Goal: Task Accomplishment & Management: Complete application form

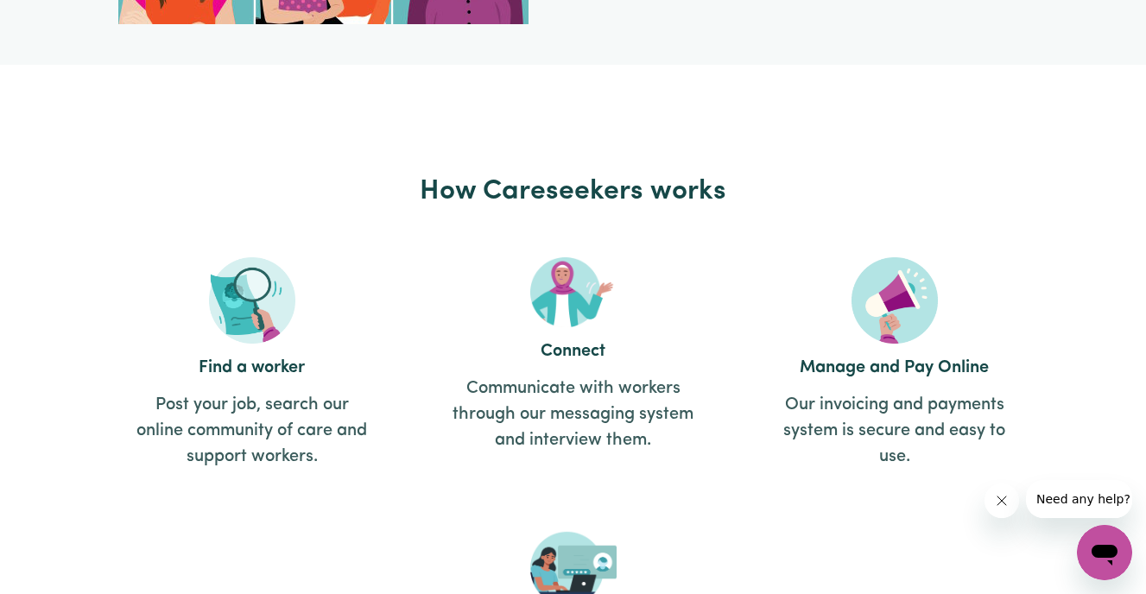
scroll to position [2118, 0]
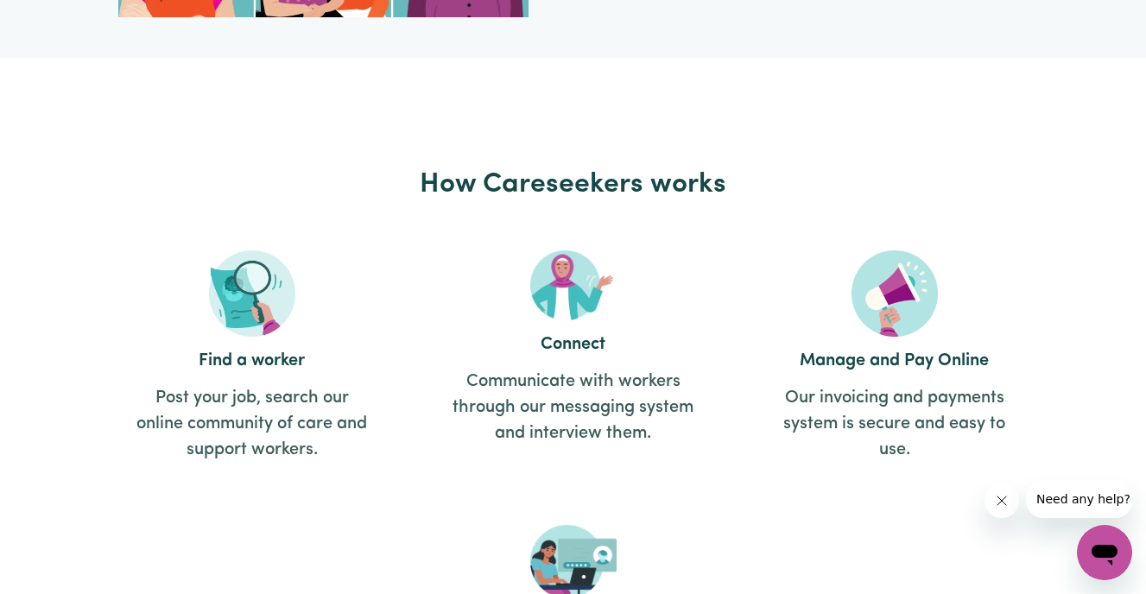
click at [245, 308] on img at bounding box center [252, 294] width 86 height 86
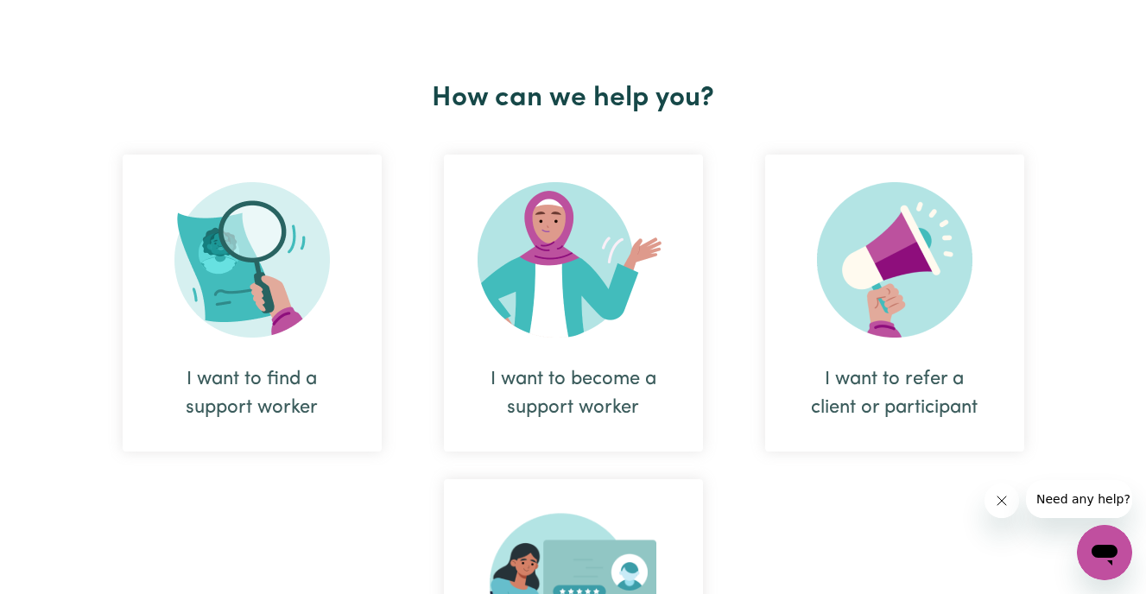
scroll to position [611, 0]
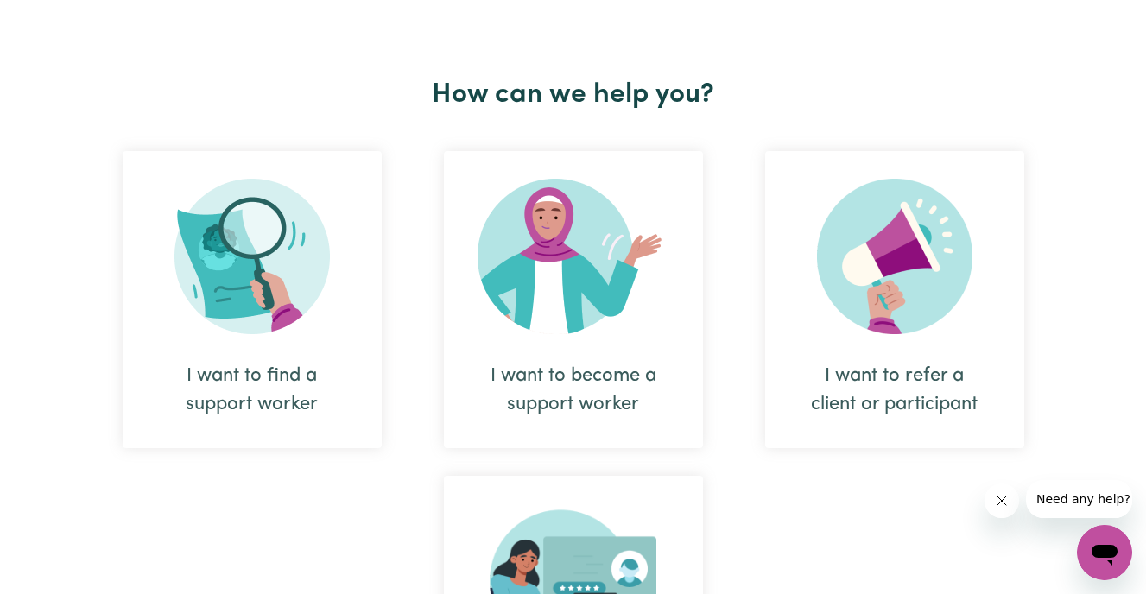
click at [241, 308] on img at bounding box center [252, 256] width 155 height 155
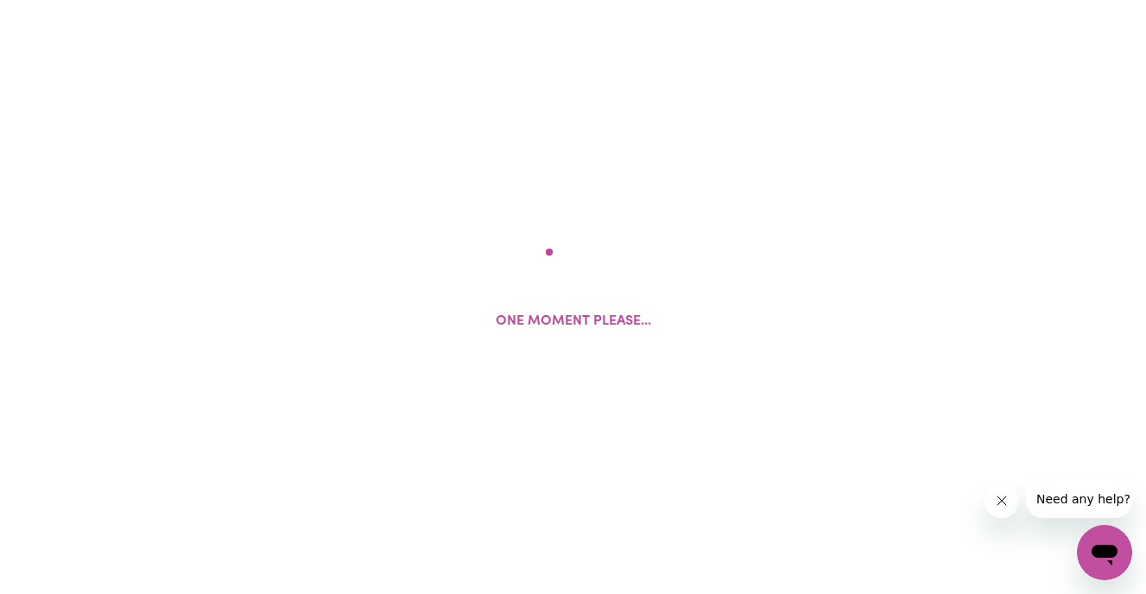
click at [241, 308] on div "One moment please..." at bounding box center [573, 297] width 1146 height 594
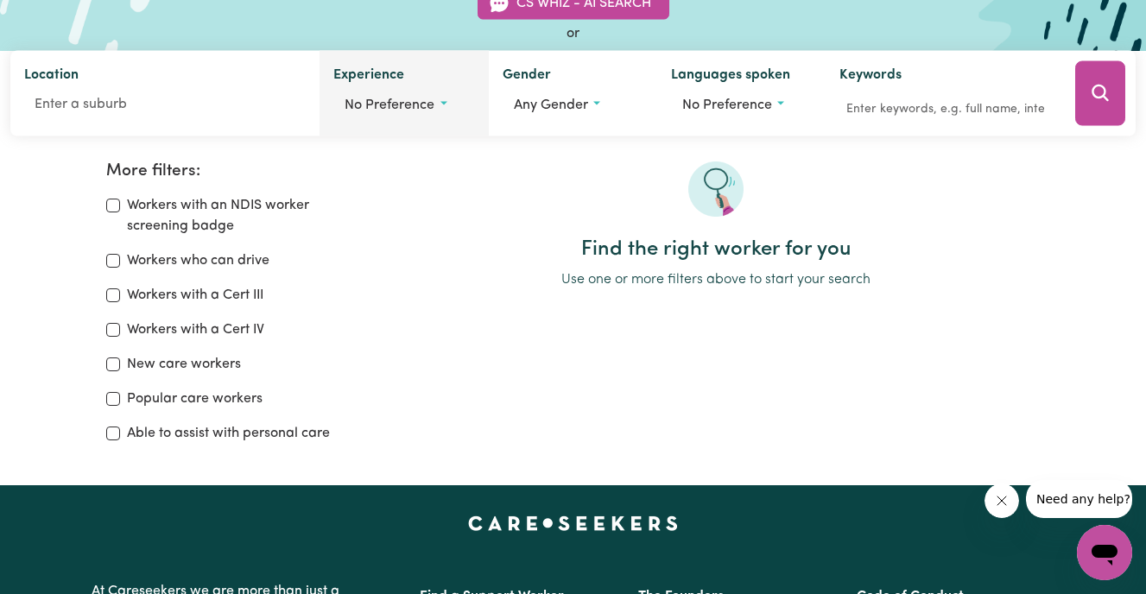
scroll to position [187, 0]
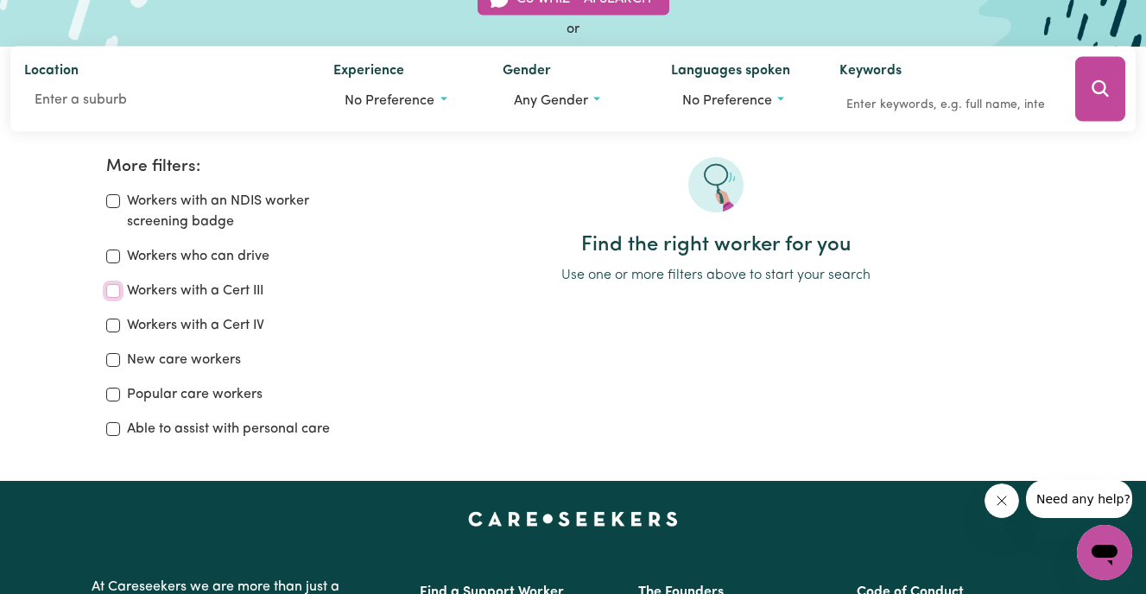
click at [109, 291] on input "Workers with a Cert III" at bounding box center [113, 291] width 14 height 14
checkbox input "true"
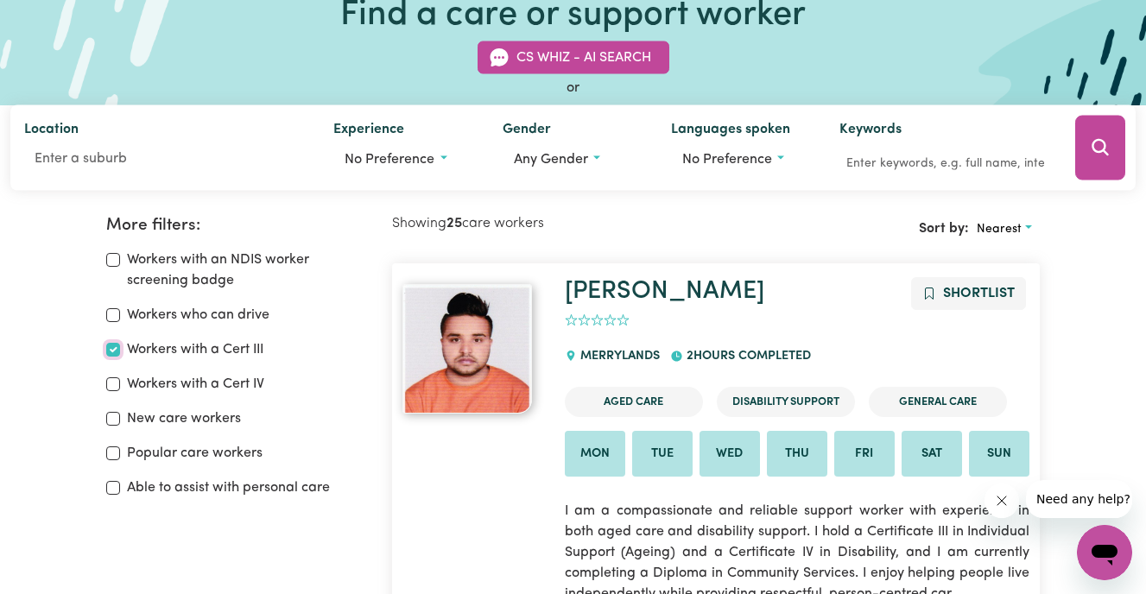
scroll to position [129, 0]
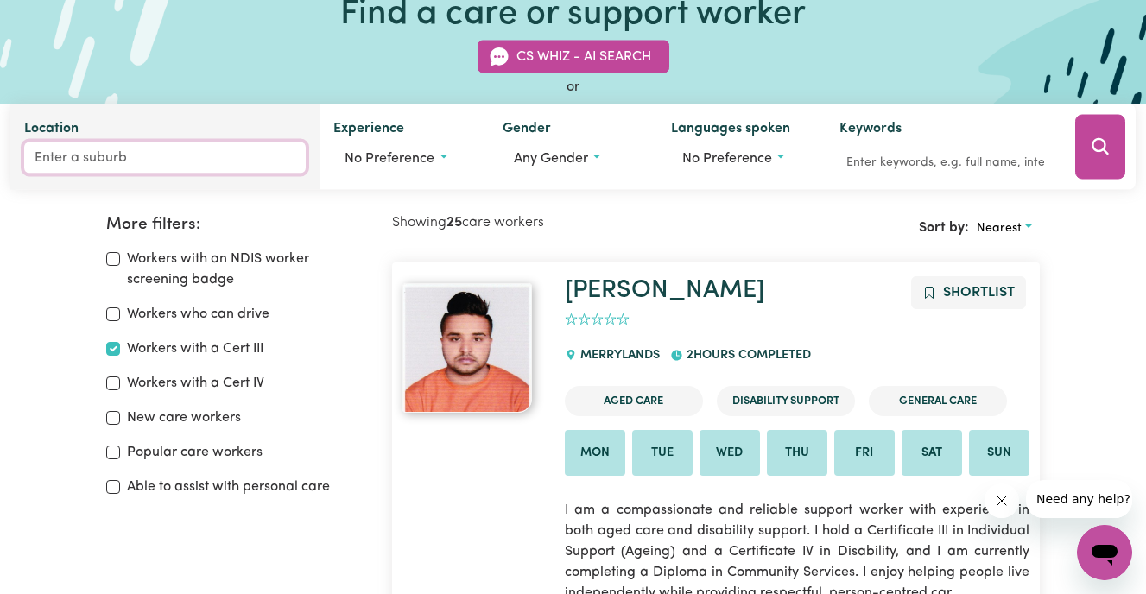
click at [155, 149] on input "Location" at bounding box center [165, 158] width 282 height 31
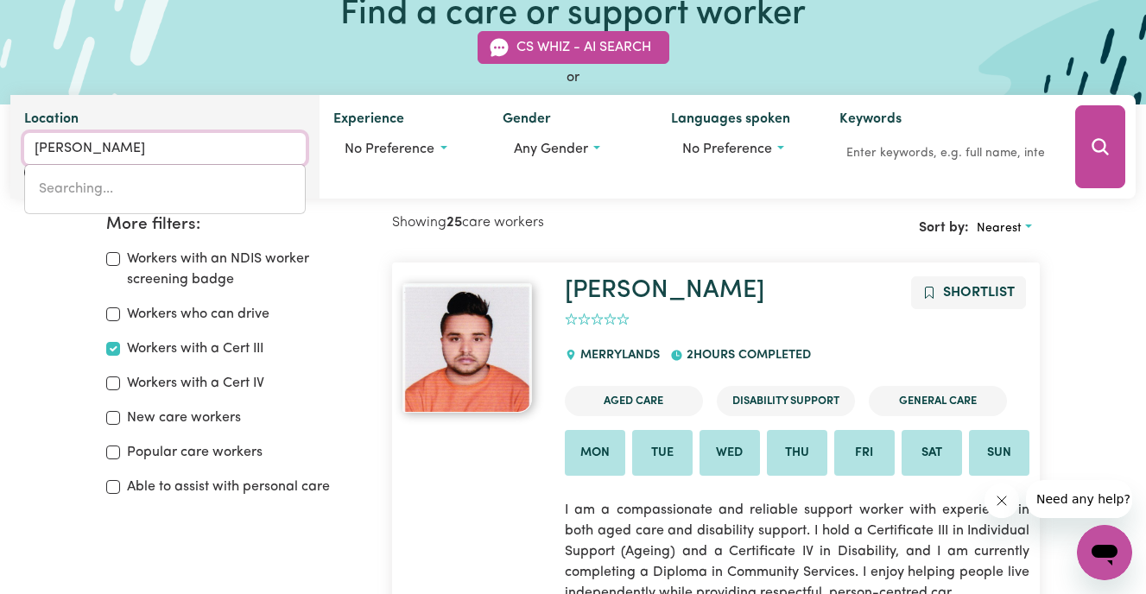
type input "[PERSON_NAME]"
type input "[PERSON_NAME][GEOGRAPHIC_DATA], [GEOGRAPHIC_DATA], 2577"
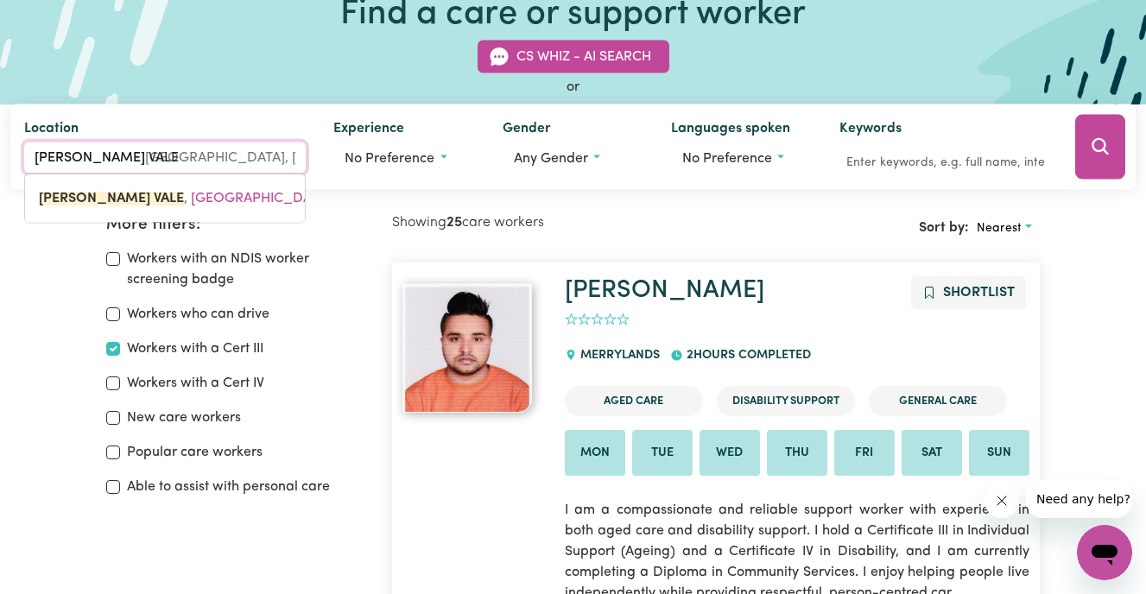
type input "[PERSON_NAME] VALE"
click at [366, 260] on label "Workers with an NDIS worker screening badge" at bounding box center [249, 269] width 245 height 41
click at [120, 260] on input "Workers with an NDIS worker screening badge" at bounding box center [113, 259] width 14 height 14
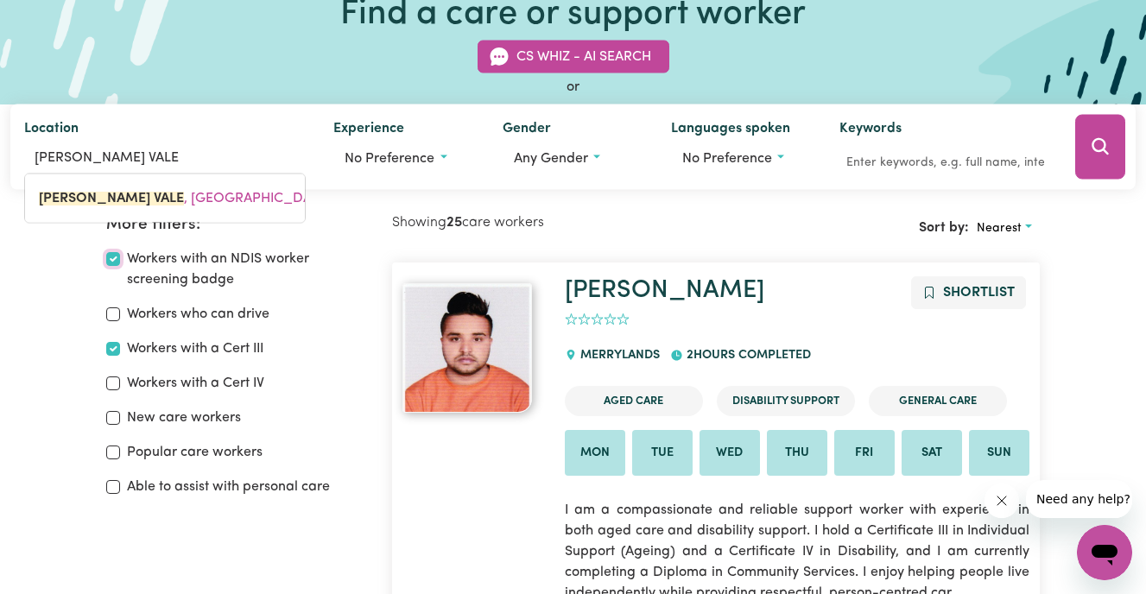
checkbox input "true"
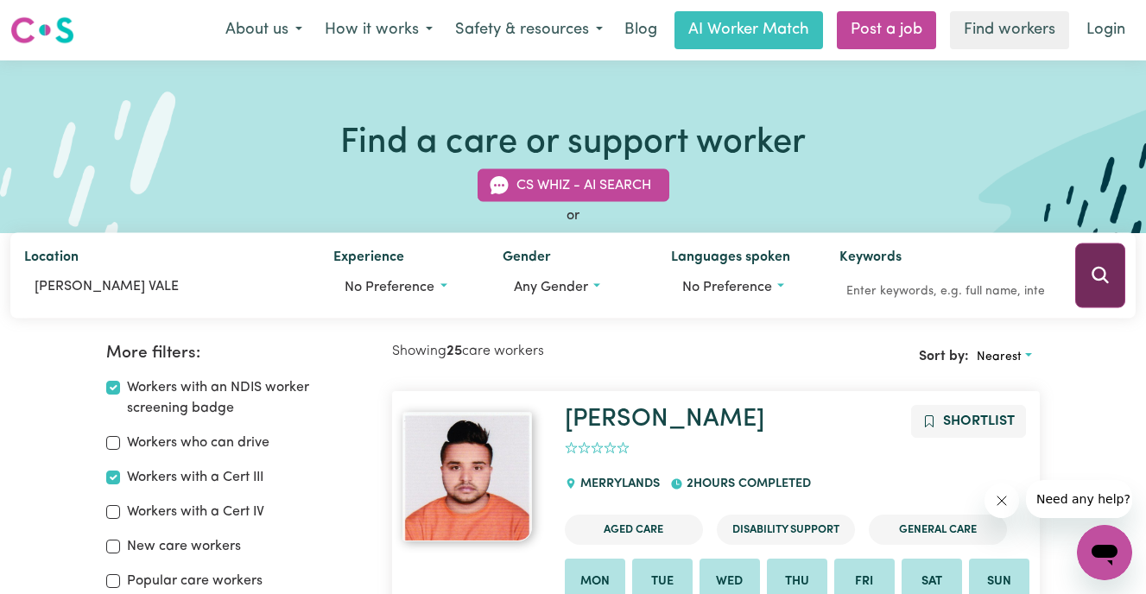
click at [1096, 273] on icon "Search" at bounding box center [1100, 275] width 21 height 21
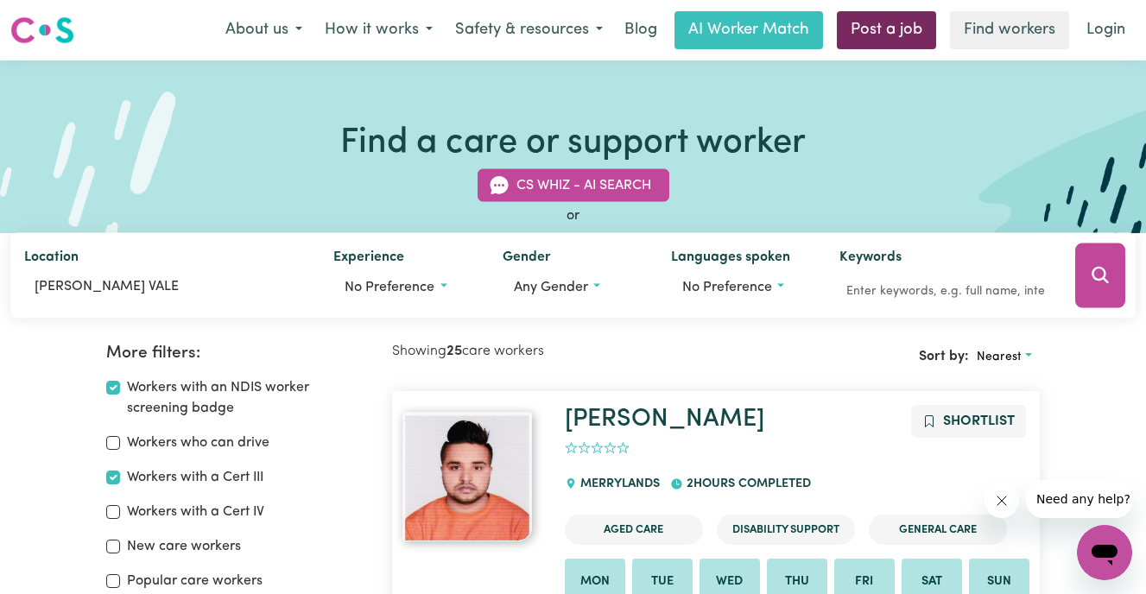
click at [888, 19] on link "Post a job" at bounding box center [886, 30] width 99 height 38
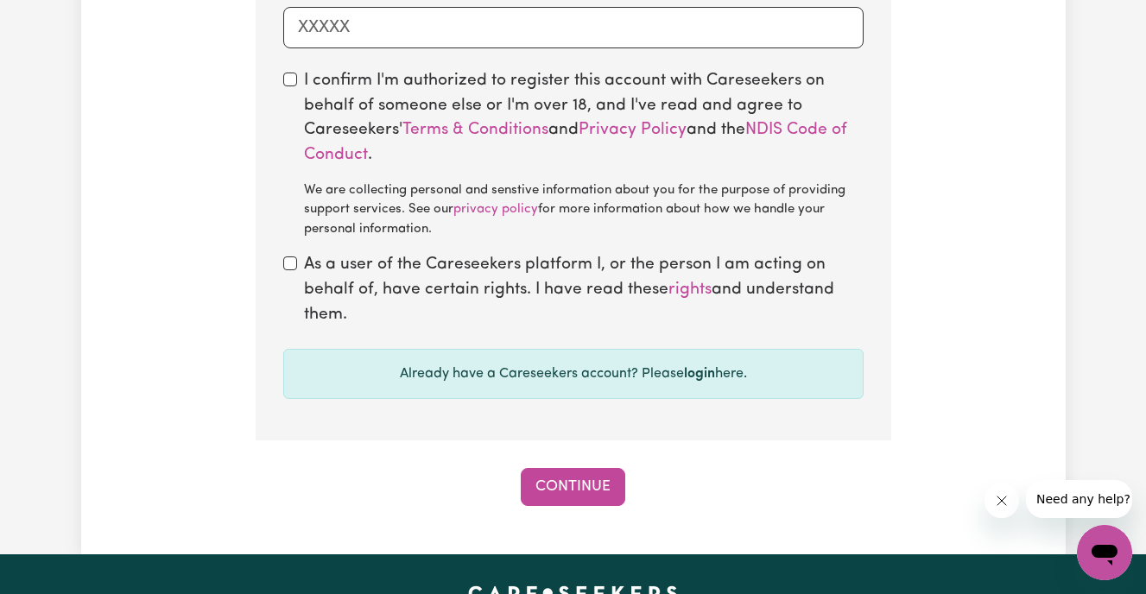
scroll to position [1494, 0]
